Goal: Task Accomplishment & Management: Complete application form

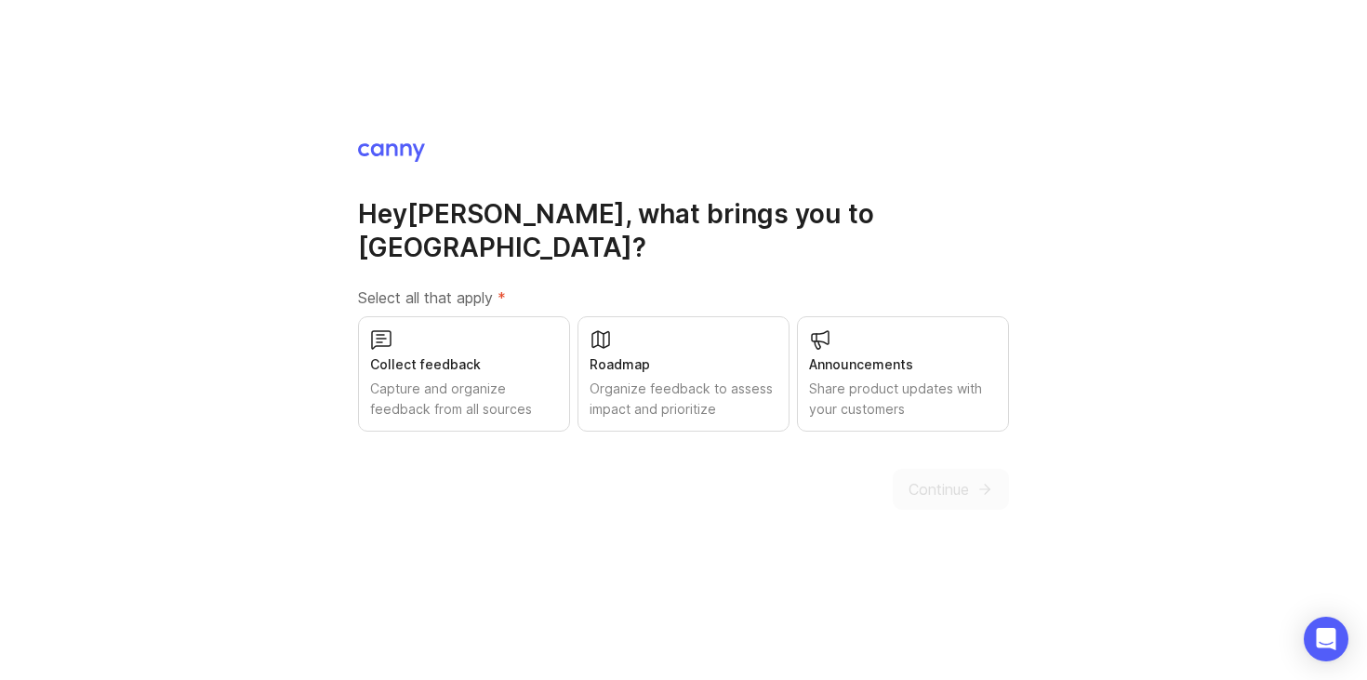
click at [646, 393] on div "Organize feedback to assess impact and prioritize" at bounding box center [684, 399] width 188 height 41
click at [405, 354] on div "Collect feedback" at bounding box center [464, 364] width 188 height 20
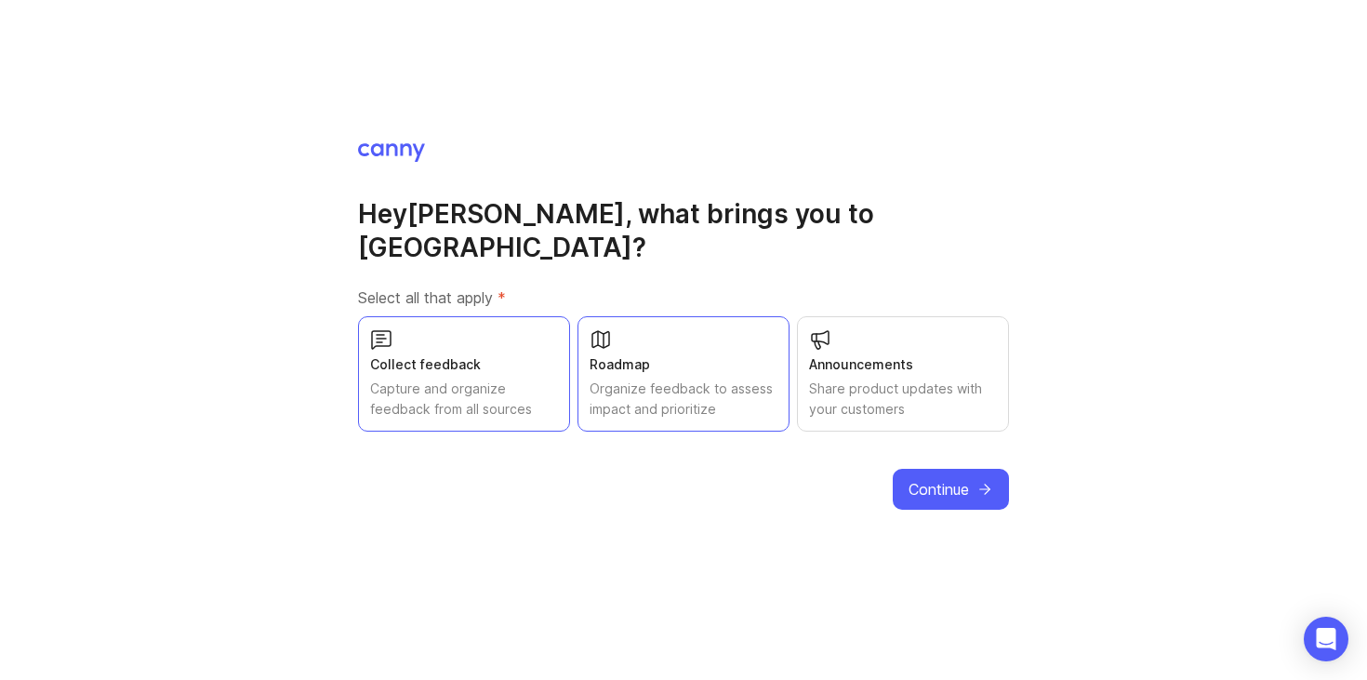
click at [915, 379] on div "Share product updates with your customers" at bounding box center [903, 399] width 188 height 41
click at [937, 478] on span "Continue" at bounding box center [939, 489] width 60 height 22
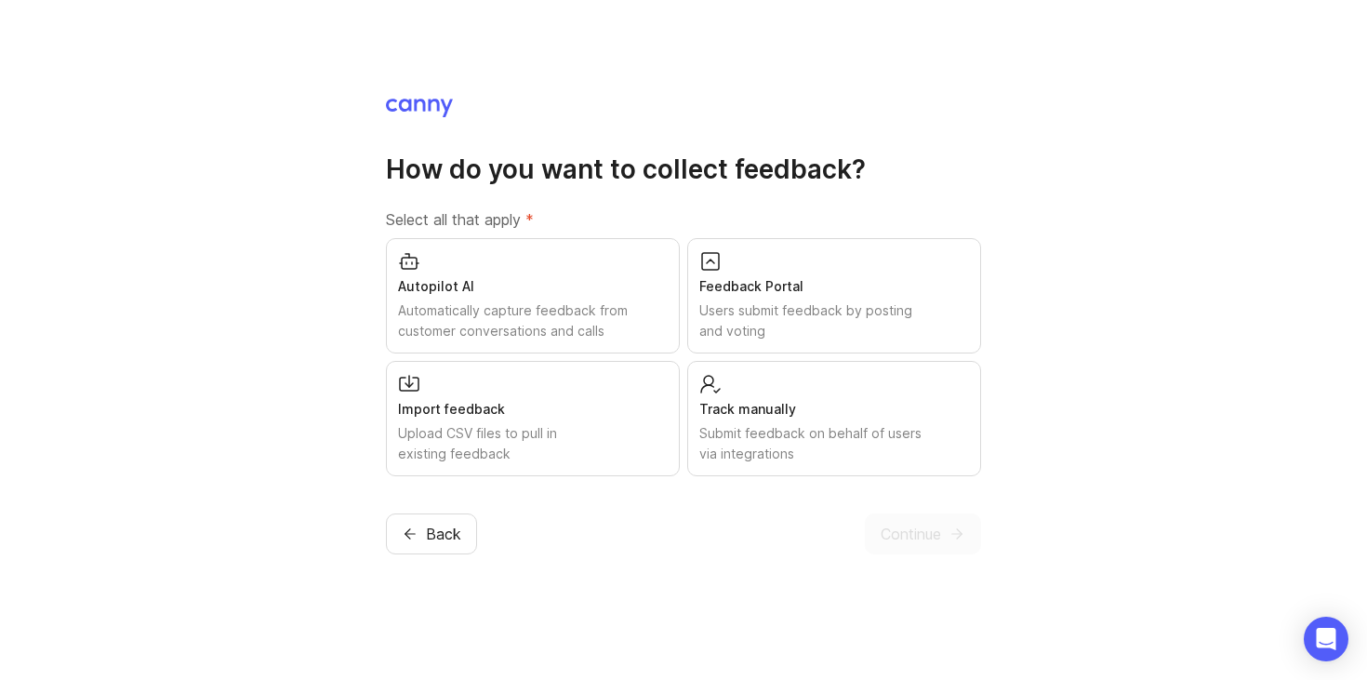
click at [865, 441] on div "Submit feedback on behalf of users via integrations" at bounding box center [834, 443] width 270 height 41
click at [832, 276] on div "Feedback Portal" at bounding box center [834, 286] width 270 height 20
click at [947, 551] on button "Continue" at bounding box center [923, 533] width 116 height 41
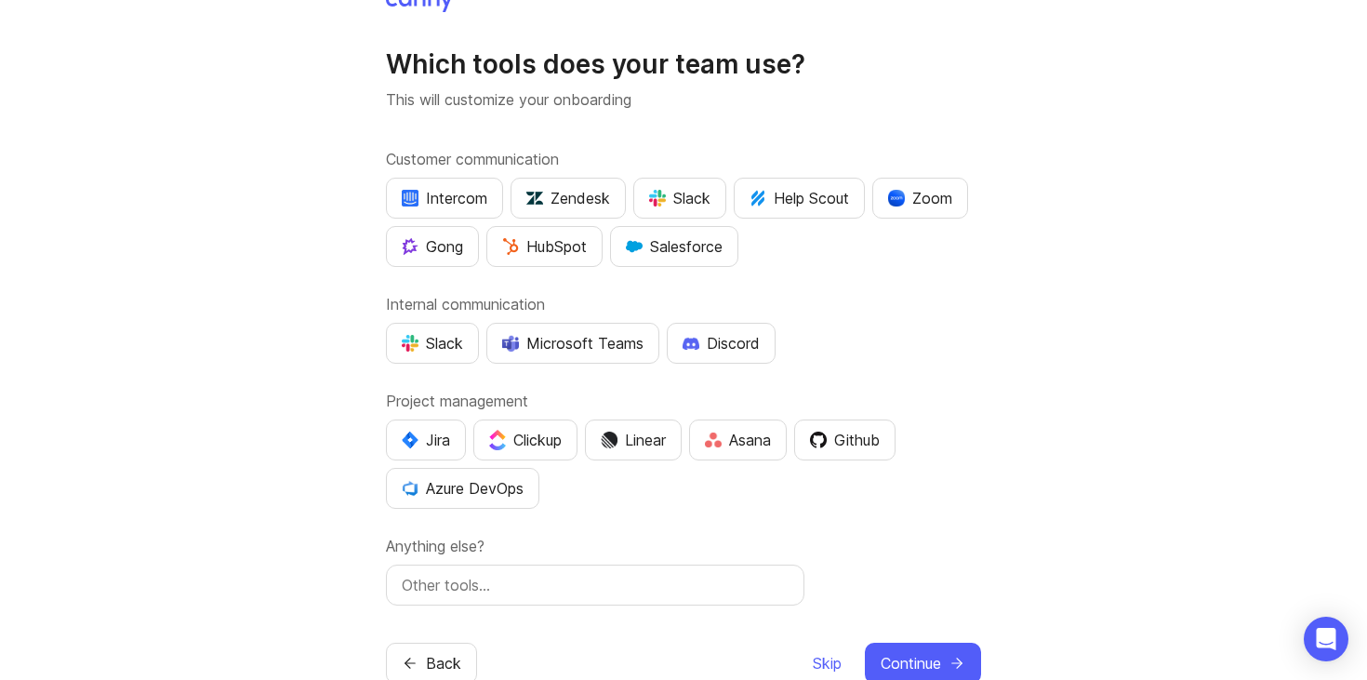
scroll to position [72, 0]
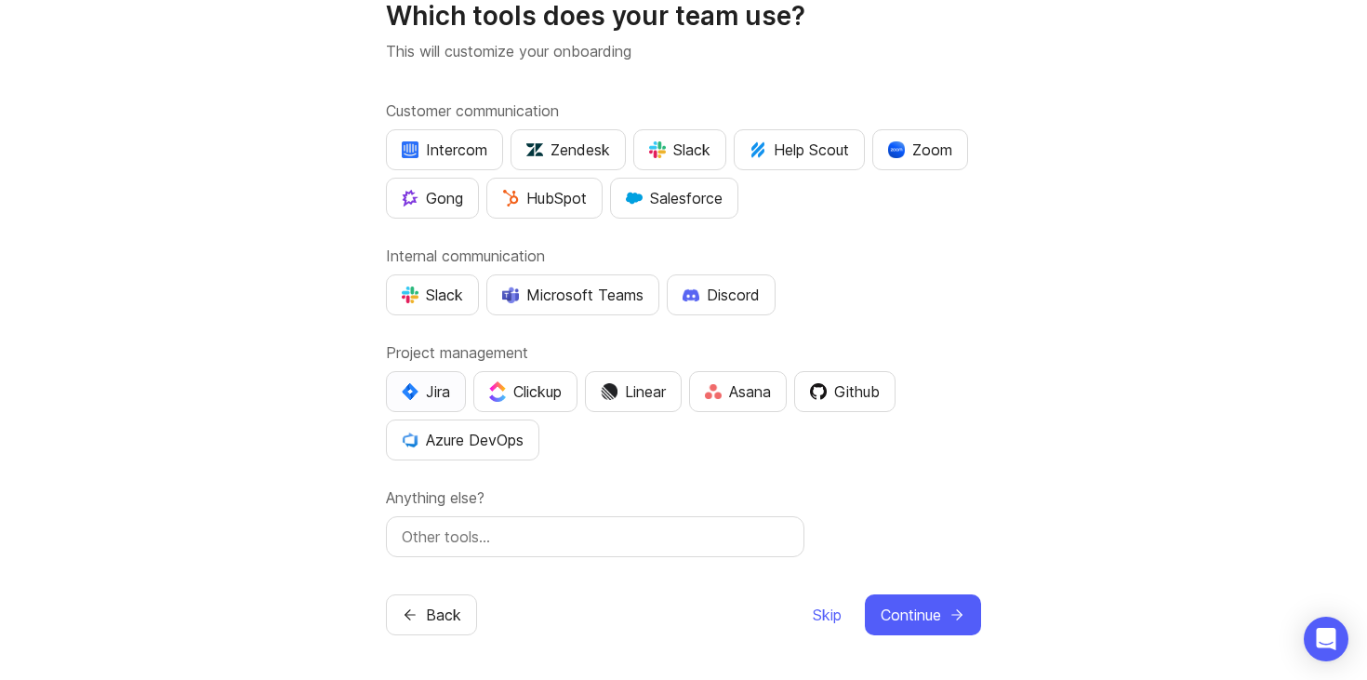
click at [417, 394] on img "button" at bounding box center [410, 391] width 17 height 17
click at [660, 537] on input "text" at bounding box center [595, 537] width 387 height 22
click at [920, 611] on span "Continue" at bounding box center [911, 615] width 60 height 22
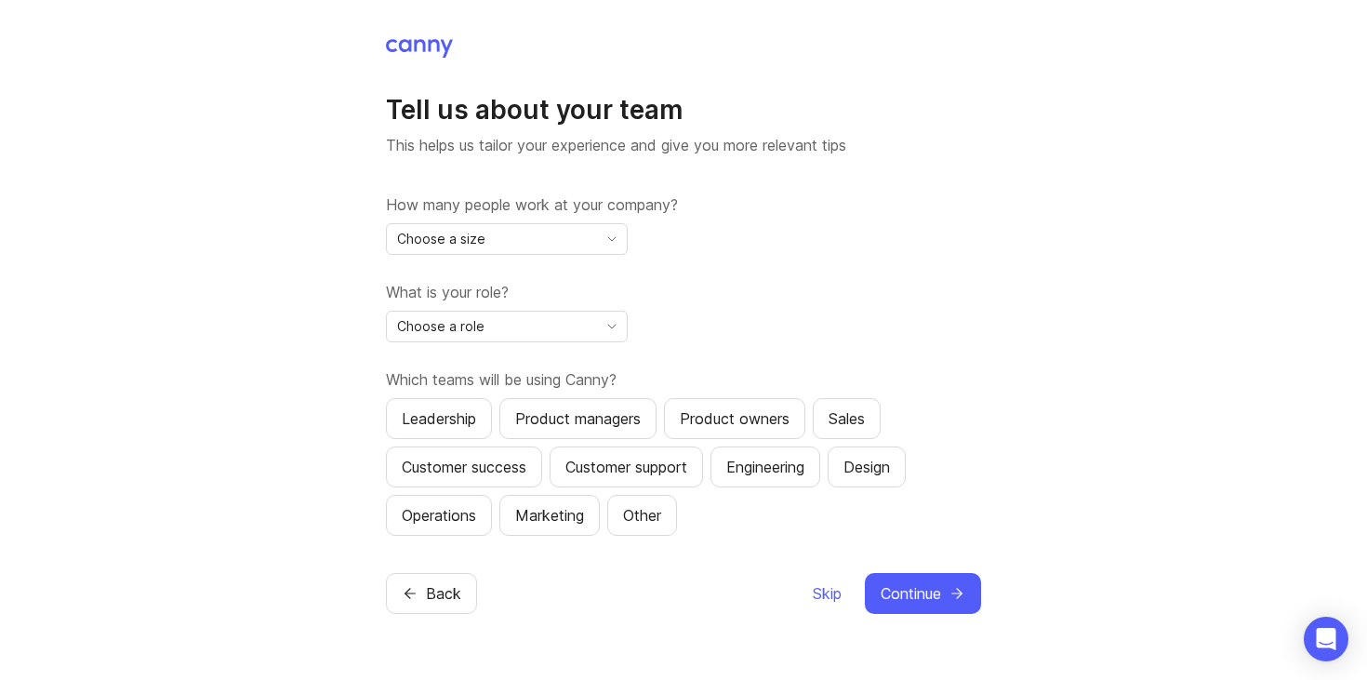
click at [603, 236] on icon "toggle icon" at bounding box center [612, 239] width 30 height 15
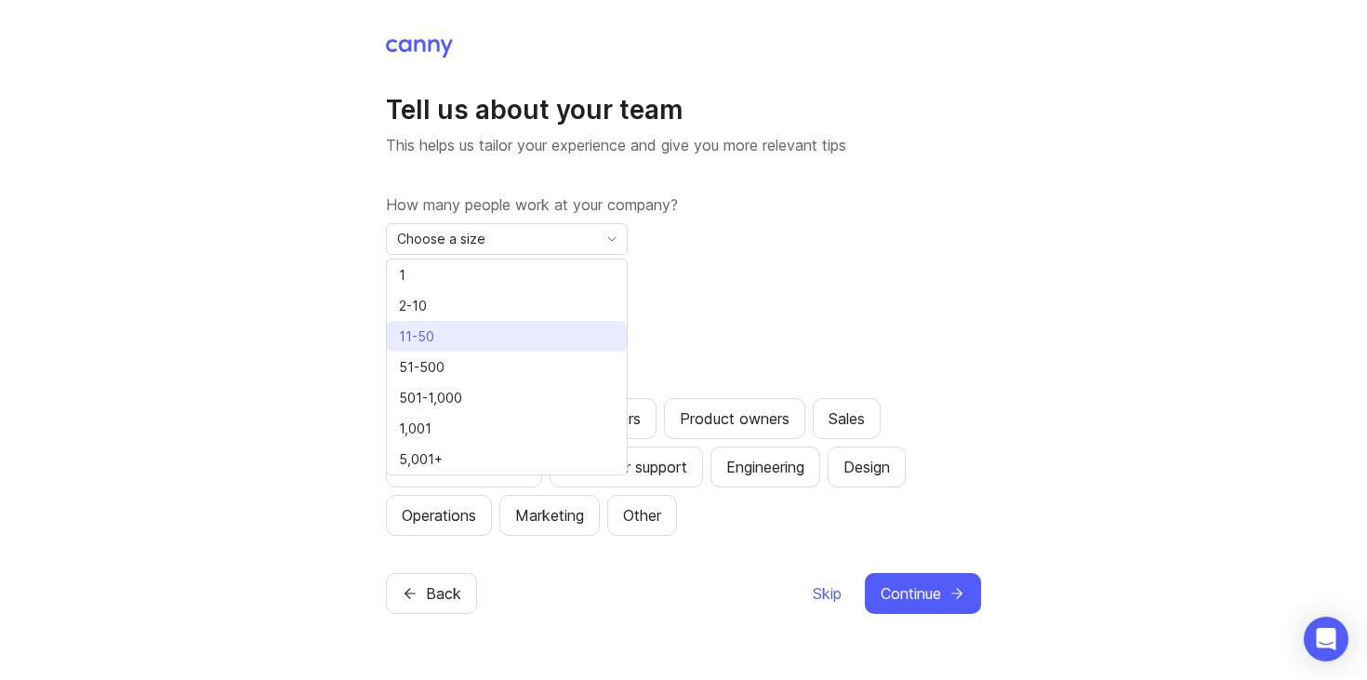
click at [537, 332] on li "11-50" at bounding box center [507, 336] width 240 height 31
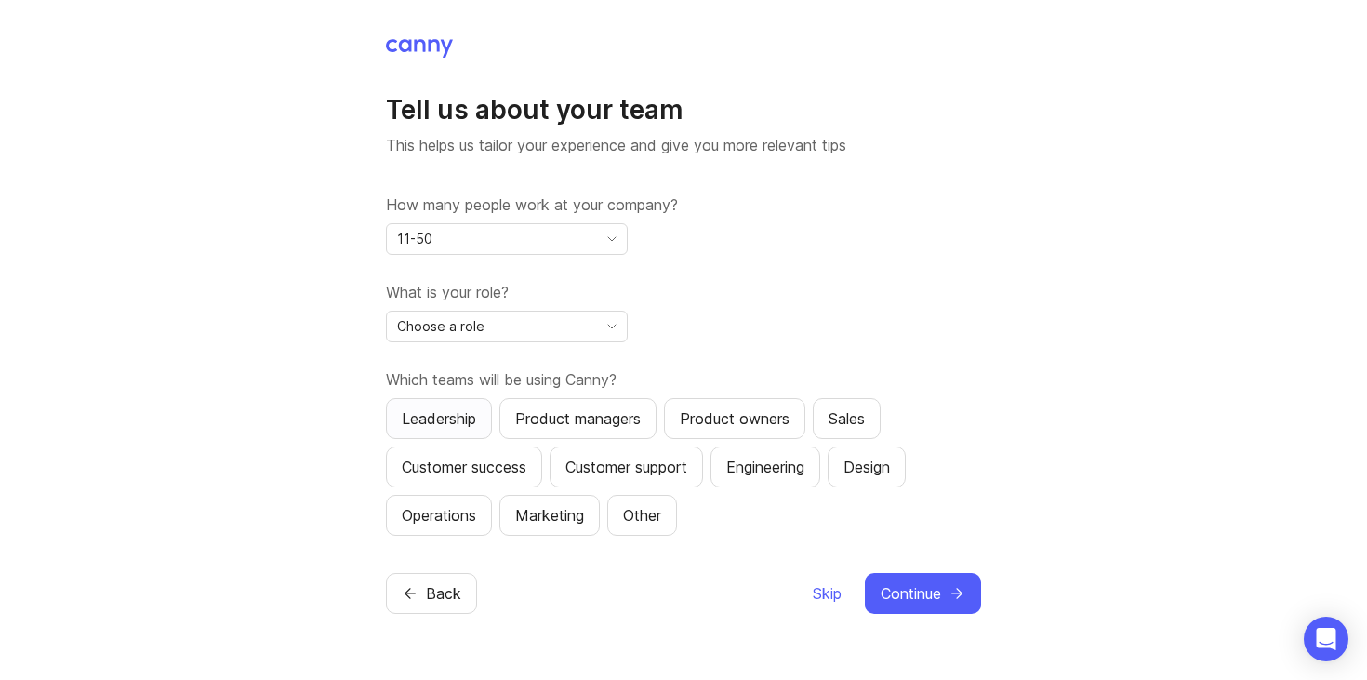
click at [448, 416] on div "Leadership" at bounding box center [439, 418] width 74 height 22
click at [565, 416] on div "Product managers" at bounding box center [578, 418] width 126 height 22
click at [754, 421] on div "Product owners" at bounding box center [735, 418] width 110 height 22
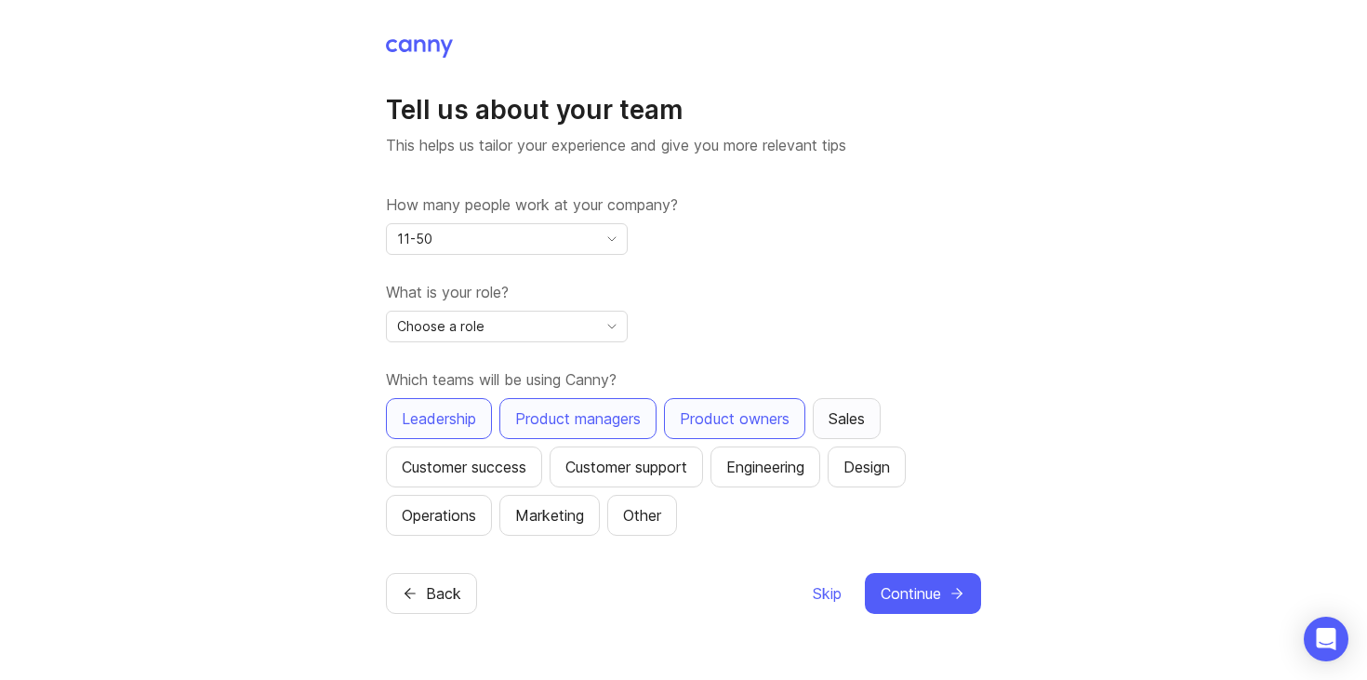
click at [881, 407] on button "Sales" at bounding box center [847, 418] width 68 height 41
click at [498, 472] on div "Customer success" at bounding box center [464, 467] width 125 height 22
click at [649, 467] on div "Customer support" at bounding box center [626, 467] width 122 height 22
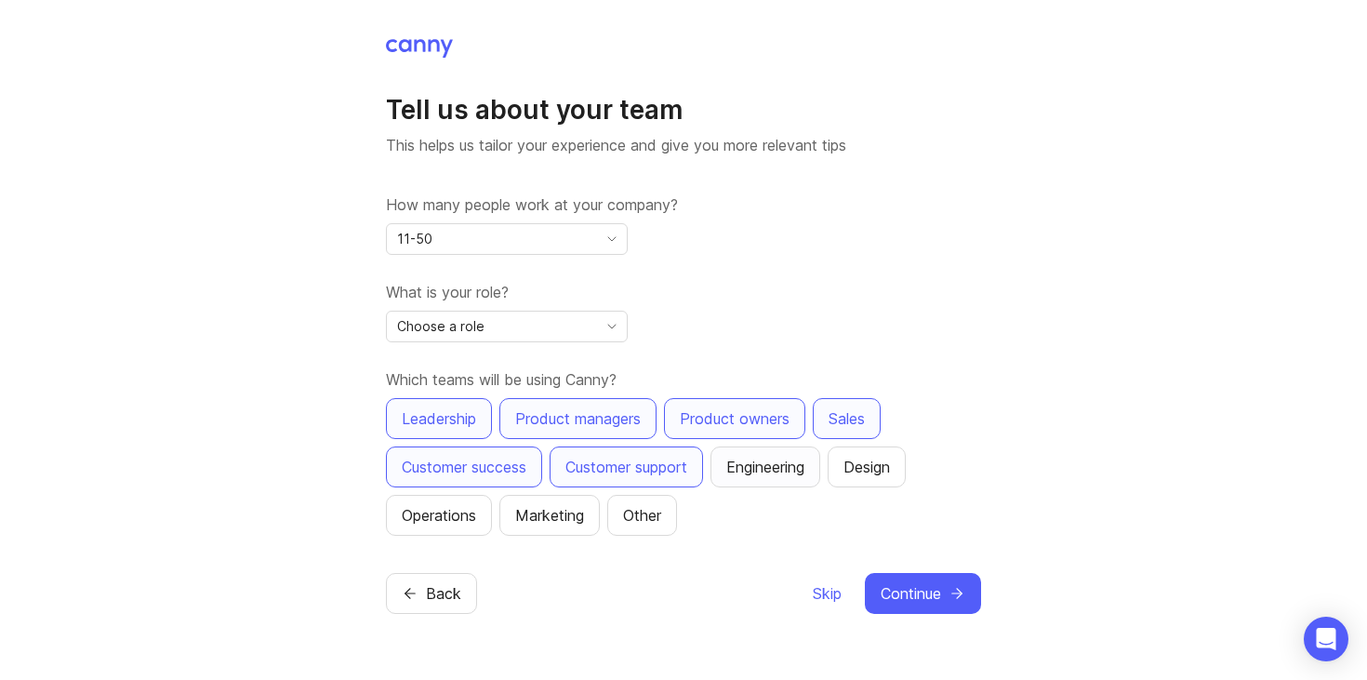
click at [799, 465] on div "Engineering" at bounding box center [765, 467] width 78 height 22
click at [890, 462] on div "Design" at bounding box center [867, 467] width 47 height 22
click at [437, 510] on div "Operations" at bounding box center [439, 515] width 74 height 22
click at [555, 522] on div "Marketing" at bounding box center [549, 515] width 69 height 22
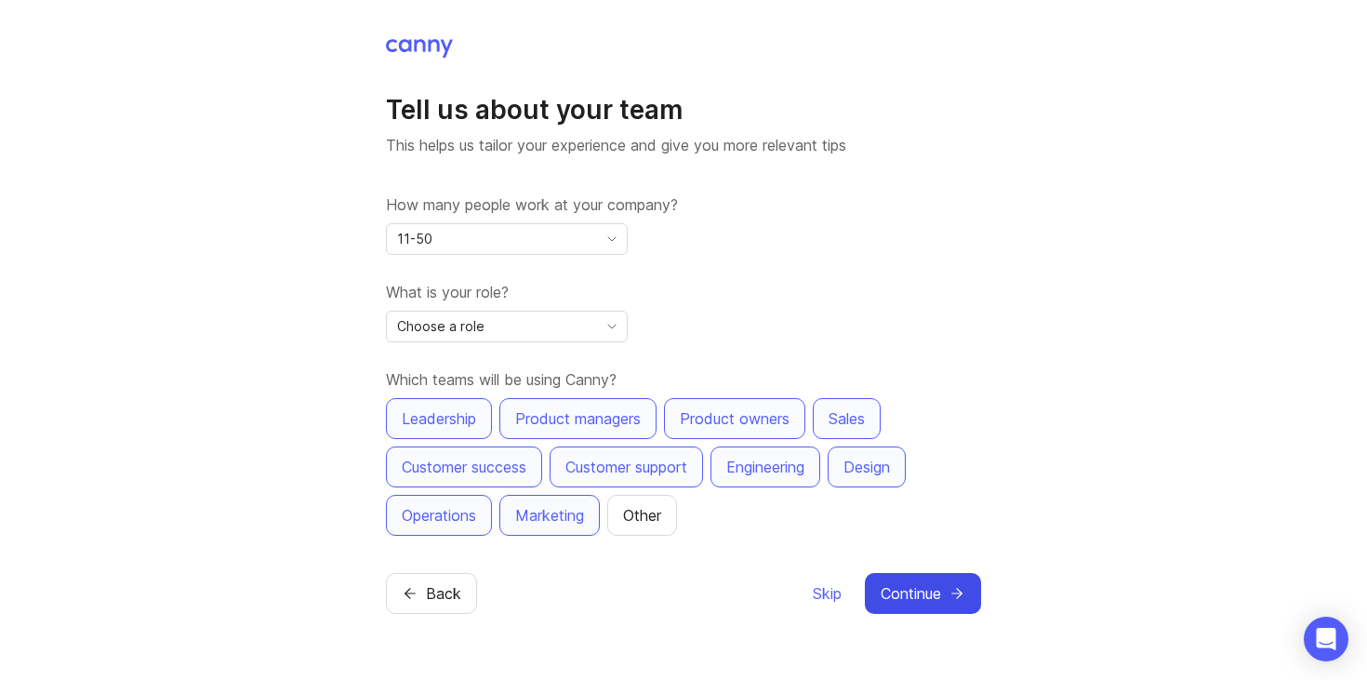
click at [932, 601] on span "Continue" at bounding box center [911, 593] width 60 height 22
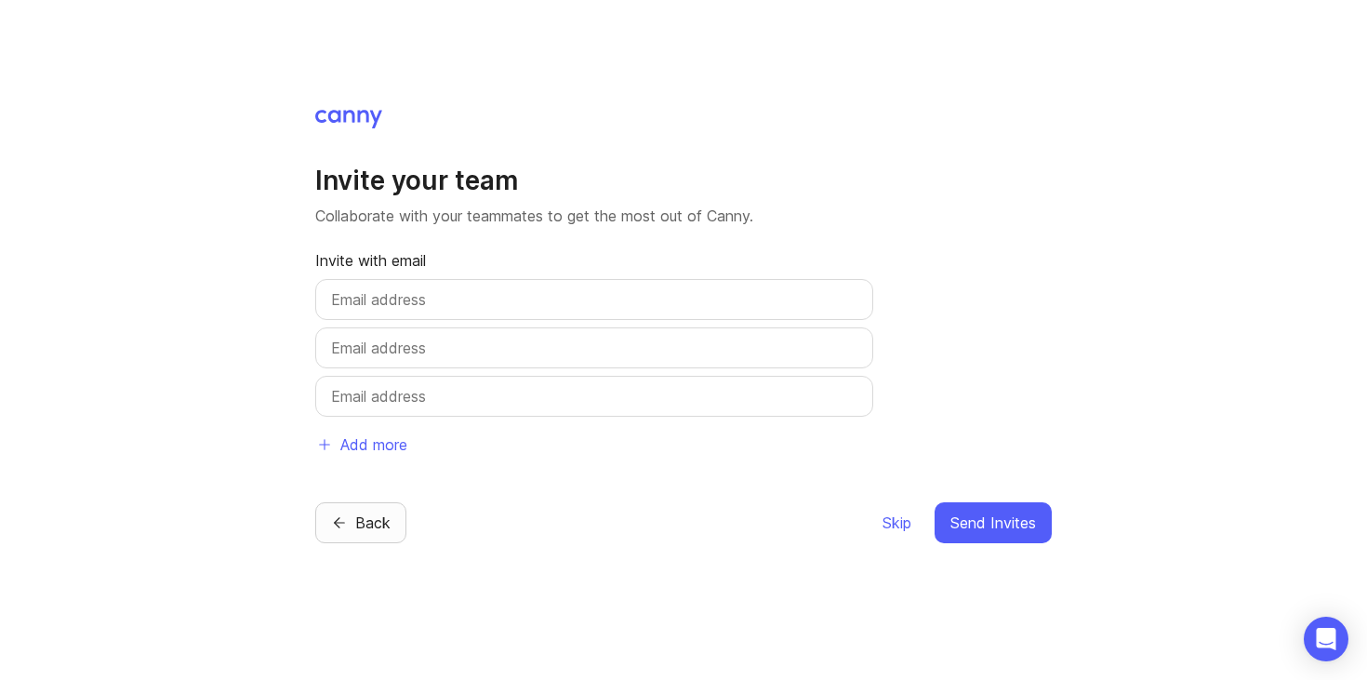
click at [365, 522] on span "Back" at bounding box center [372, 523] width 35 height 22
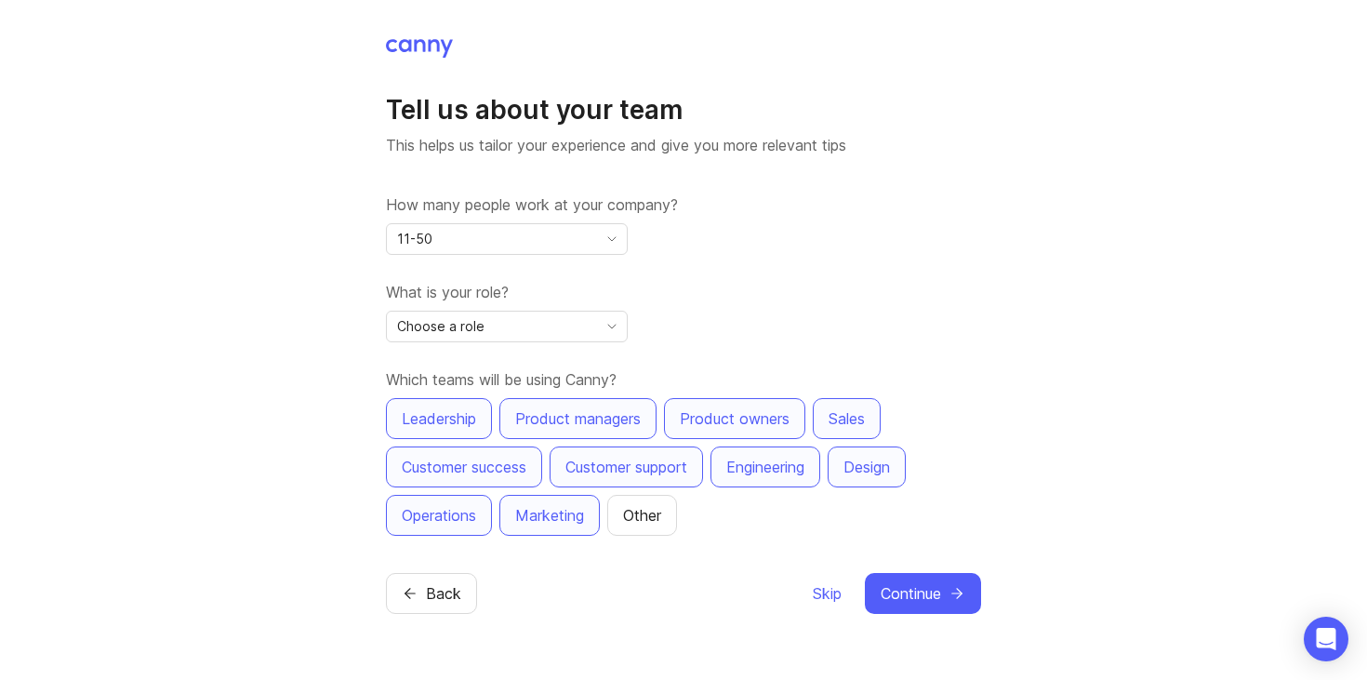
click at [506, 324] on div "Choose a role" at bounding box center [492, 327] width 210 height 30
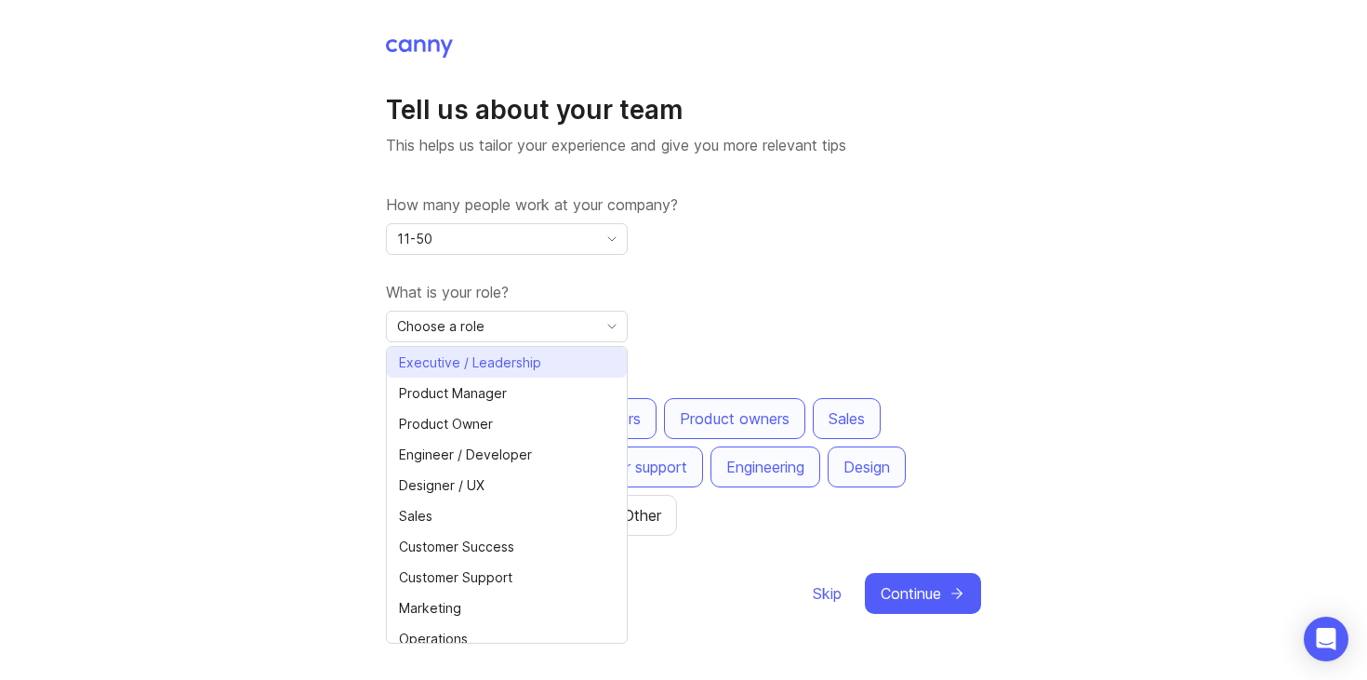
click at [512, 359] on span "Executive / Leadership" at bounding box center [470, 363] width 142 height 20
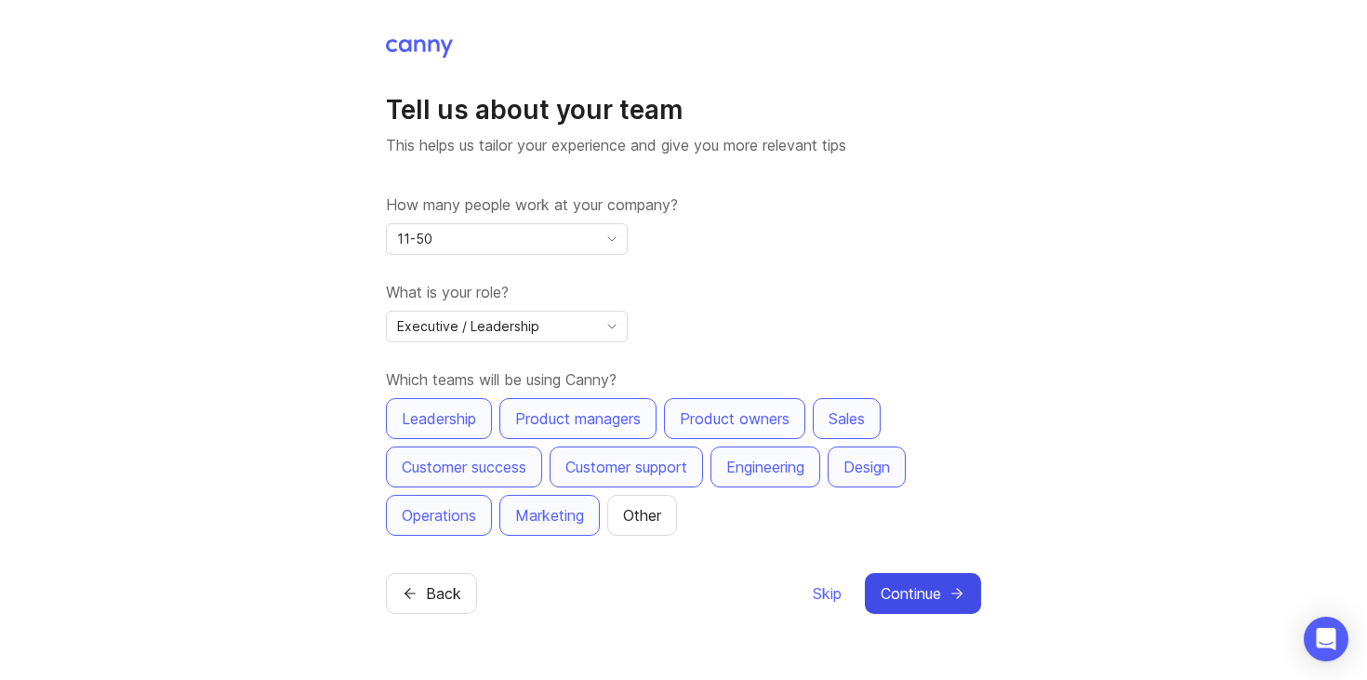
click at [943, 592] on button "Continue" at bounding box center [923, 593] width 116 height 41
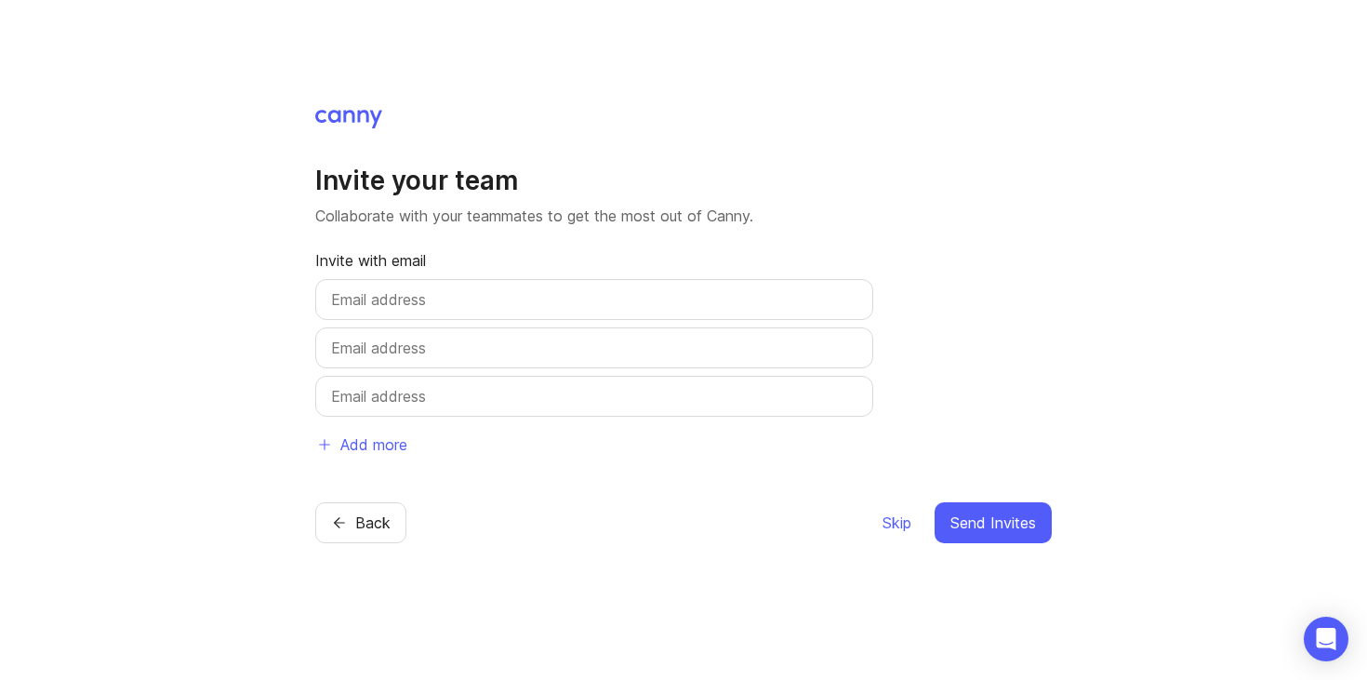
click at [498, 301] on input "text" at bounding box center [594, 299] width 526 height 22
type input "spencer.ry"
click at [900, 520] on span "Skip" at bounding box center [897, 523] width 29 height 22
click at [895, 526] on span "Skip" at bounding box center [897, 523] width 29 height 22
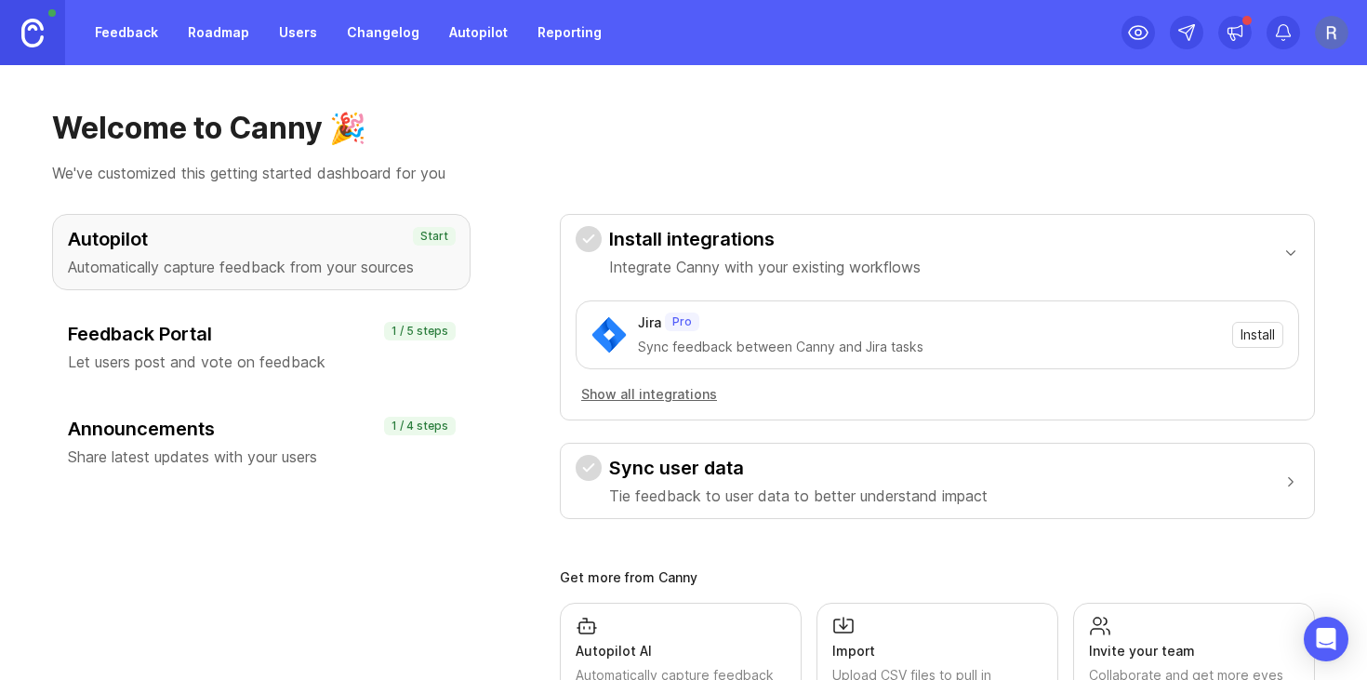
click at [827, 352] on div "Sync feedback between Canny and Jira tasks" at bounding box center [929, 347] width 583 height 20
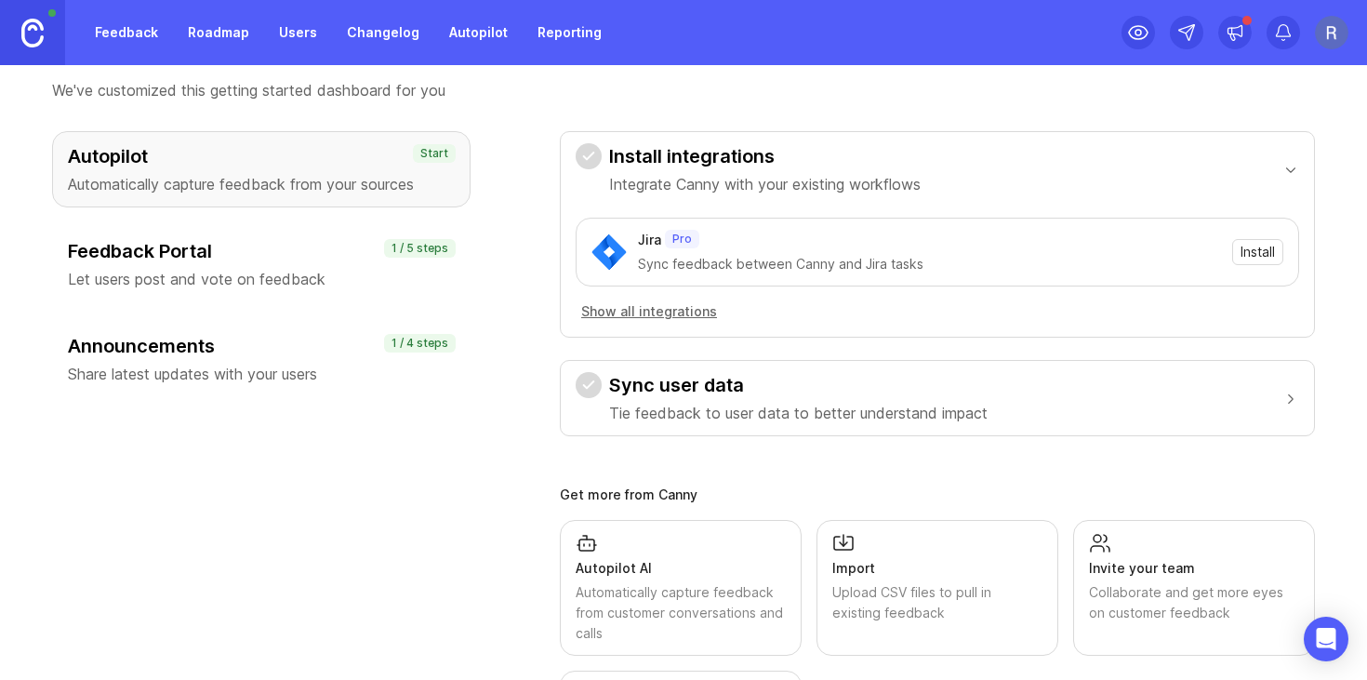
scroll to position [100, 0]
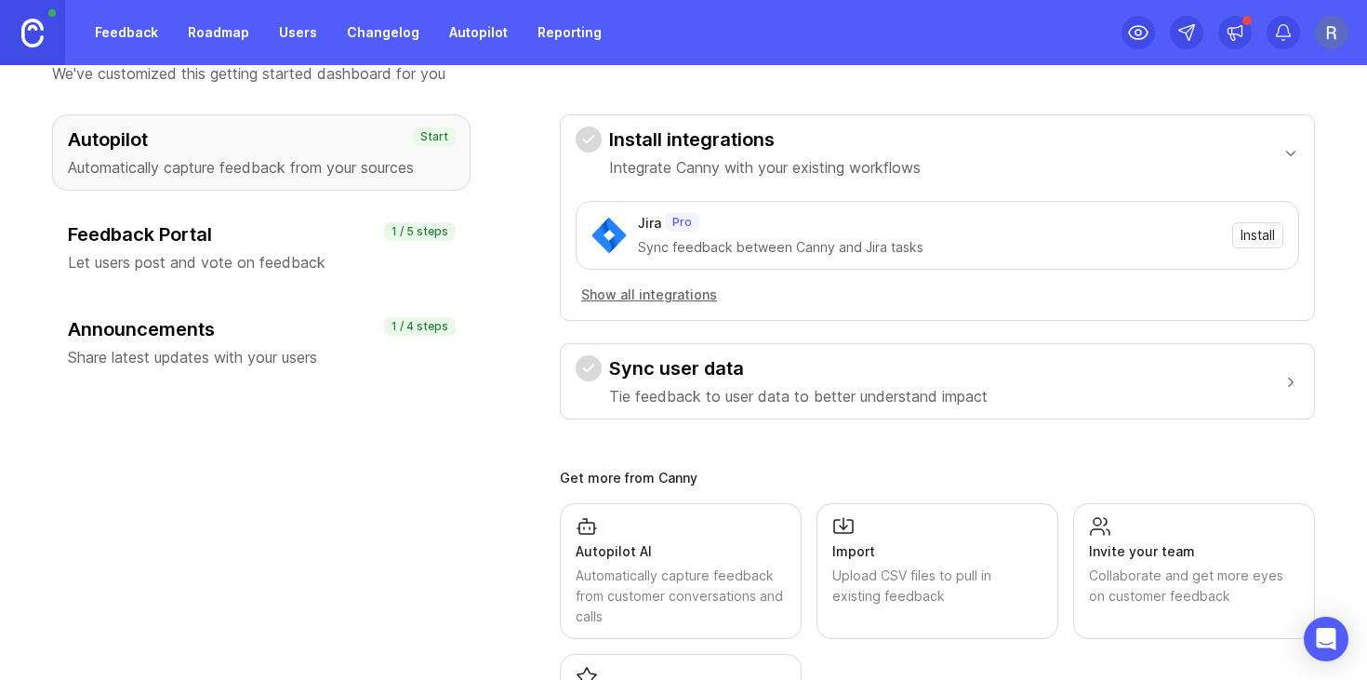
click at [231, 255] on p "Let users post and vote on feedback" at bounding box center [261, 262] width 387 height 22
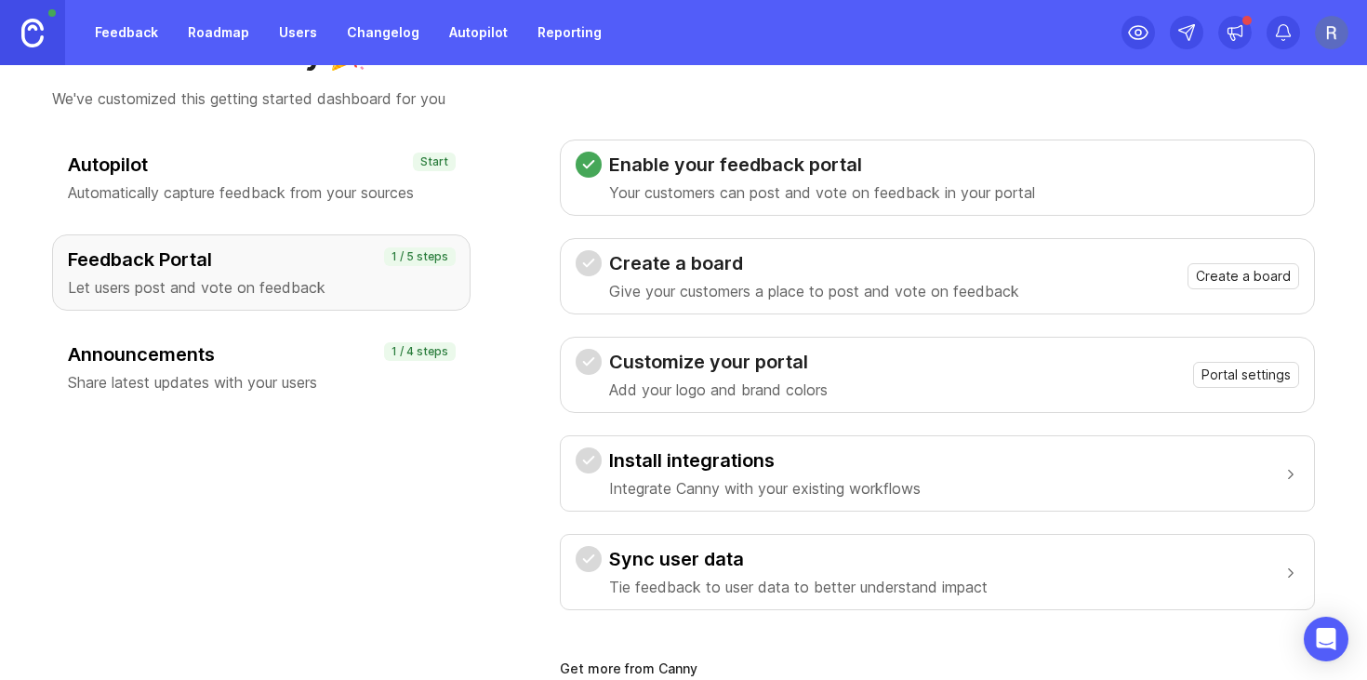
scroll to position [85, 0]
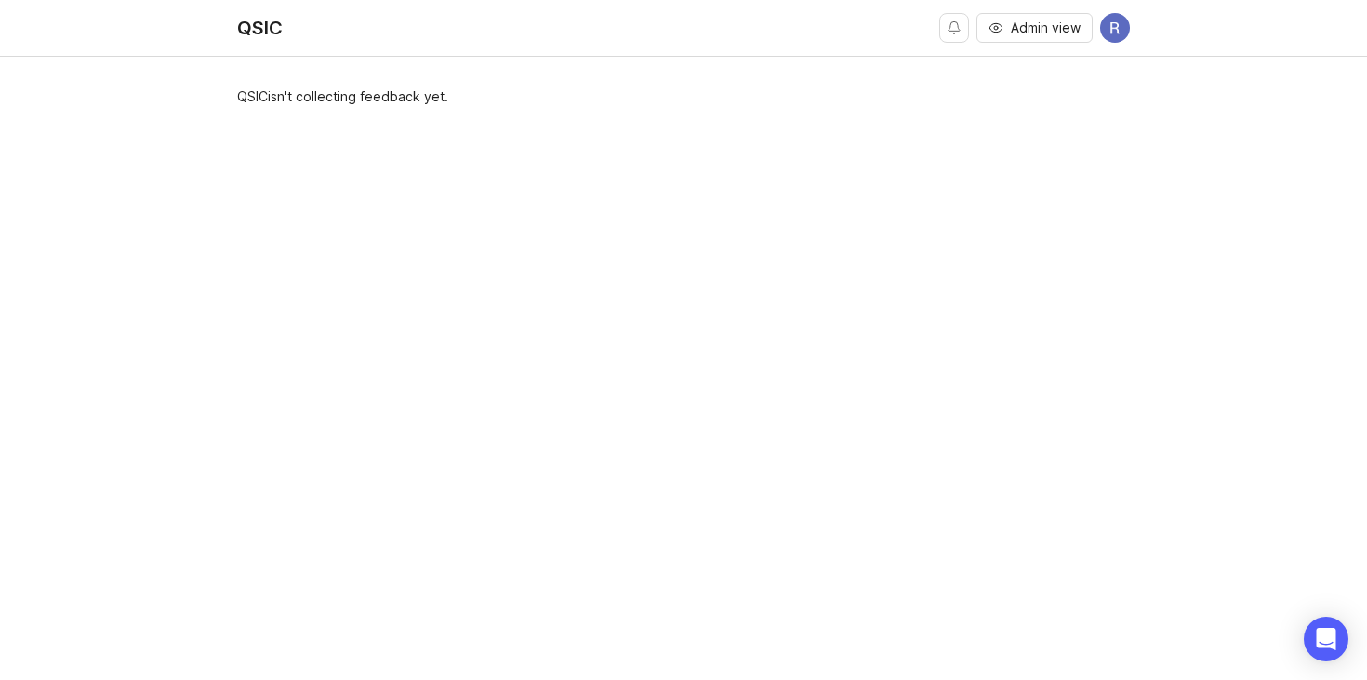
click at [344, 110] on div "QSIC isn't collecting feedback yet." at bounding box center [683, 378] width 893 height 584
click at [1124, 27] on img at bounding box center [1115, 28] width 30 height 30
click at [852, 97] on div "QSIC isn't collecting feedback yet." at bounding box center [683, 378] width 893 height 584
drag, startPoint x: 225, startPoint y: 81, endPoint x: 559, endPoint y: 117, distance: 335.9
click at [559, 117] on div "QSIC Admin view QSIC isn't collecting feedback yet." at bounding box center [683, 340] width 1367 height 680
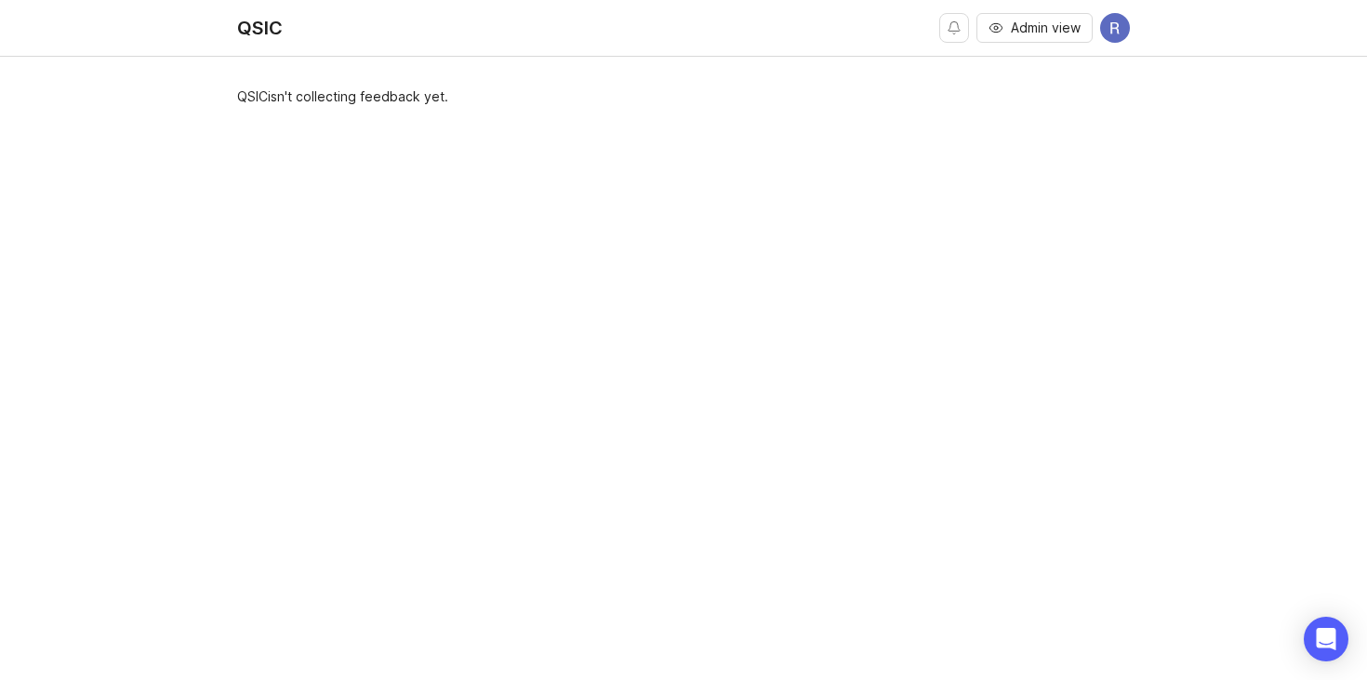
click at [559, 117] on div "QSIC isn't collecting feedback yet." at bounding box center [683, 378] width 893 height 584
